Goal: Transaction & Acquisition: Book appointment/travel/reservation

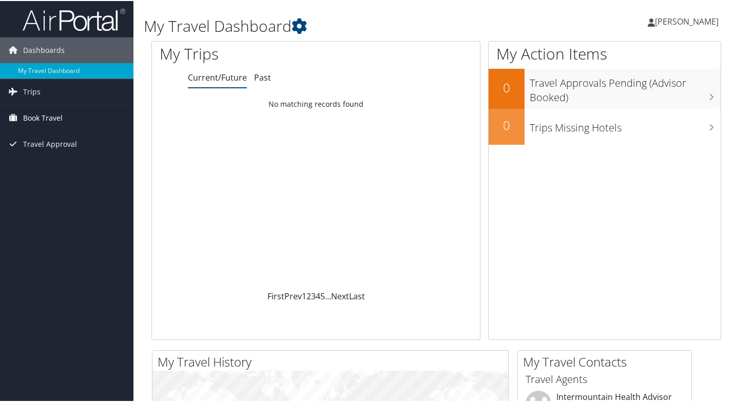
click at [53, 119] on span "Book Travel" at bounding box center [43, 117] width 40 height 26
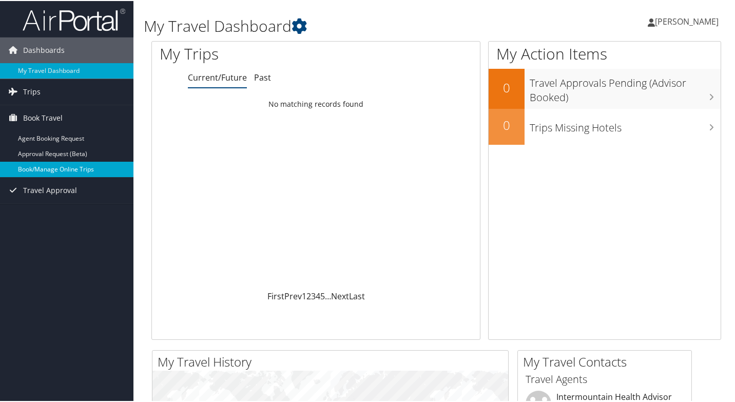
click at [68, 167] on link "Book/Manage Online Trips" at bounding box center [66, 168] width 133 height 15
